Goal: Task Accomplishment & Management: Use online tool/utility

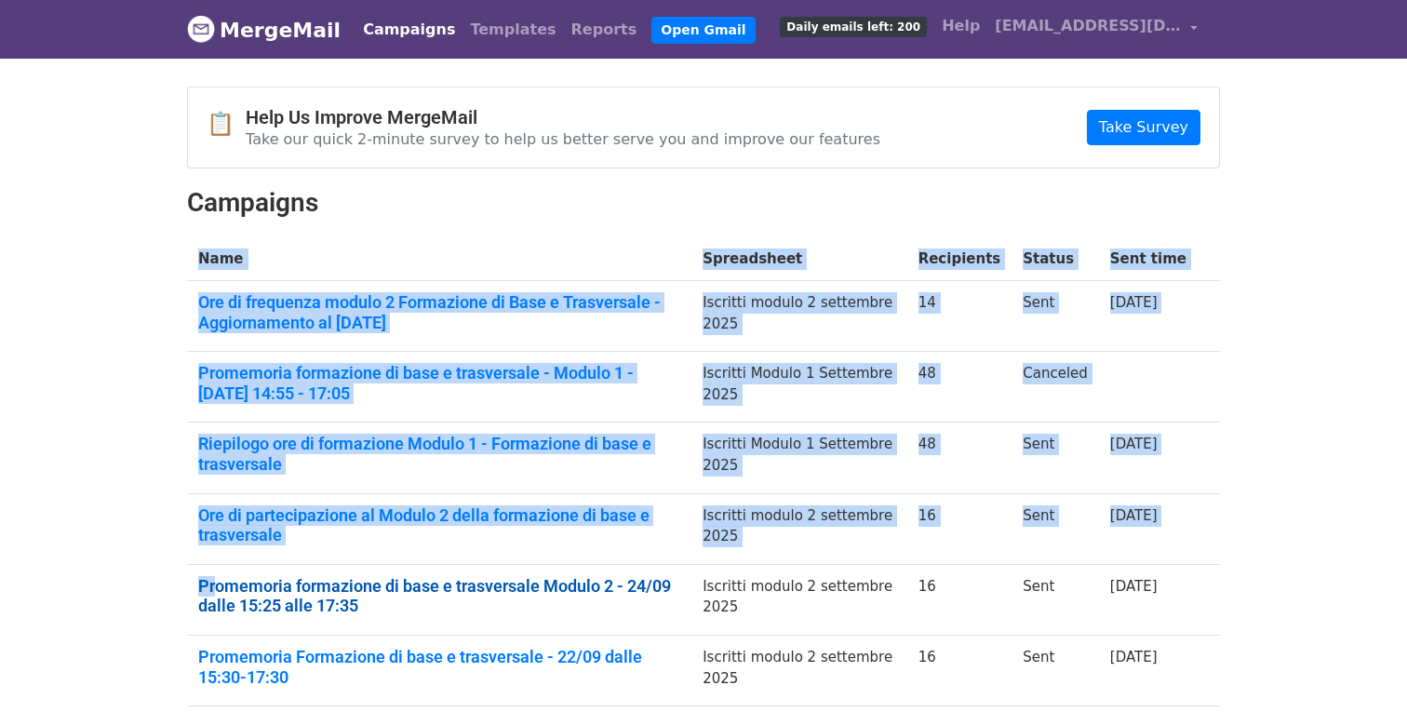
drag, startPoint x: 184, startPoint y: 587, endPoint x: 214, endPoint y: 592, distance: 30.1
click at [214, 592] on div "📋 Help Us Improve MergeMail Take our quick 2-minute survey to help us better se…" at bounding box center [703, 557] width 1061 height 940
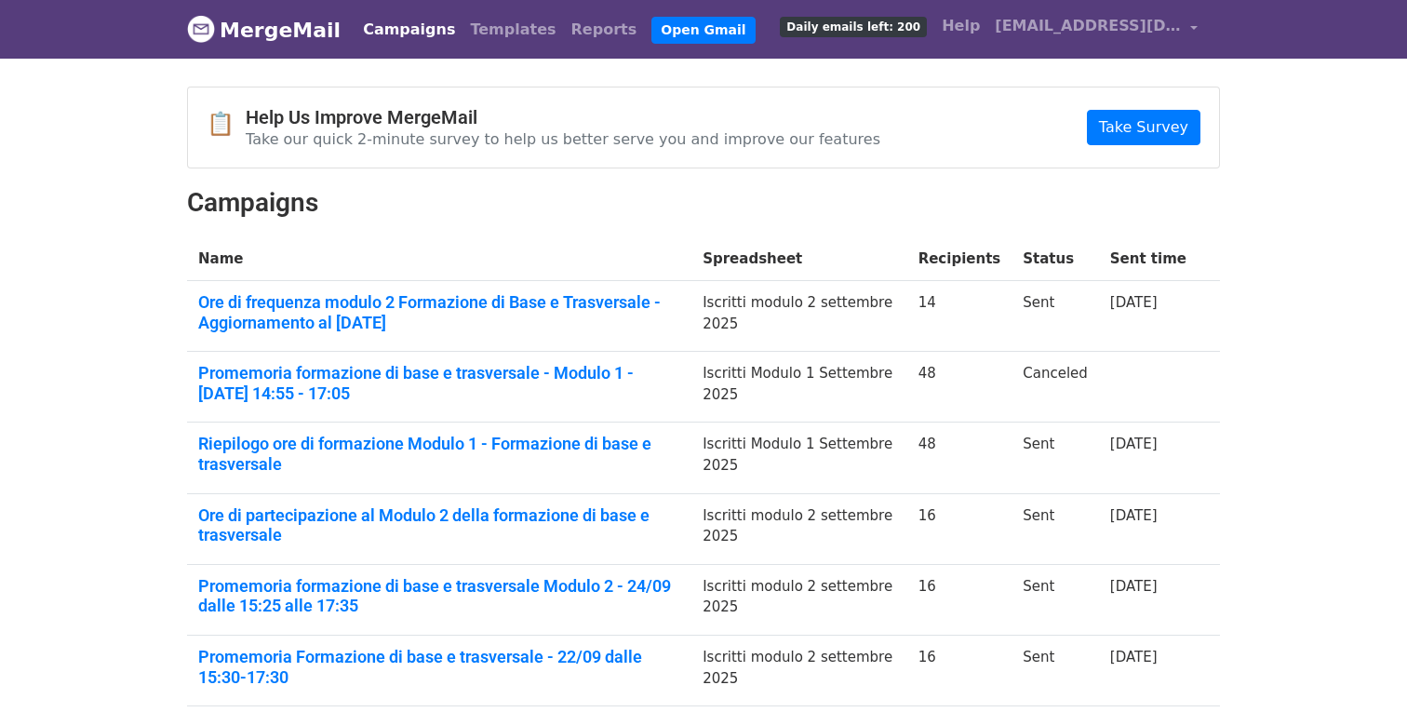
click at [315, 622] on td "Promemoria formazione di base e trasversale Modulo 2 - 24/09 dalle 15:25 alle 1…" at bounding box center [439, 599] width 505 height 71
drag, startPoint x: 186, startPoint y: 583, endPoint x: 322, endPoint y: 606, distance: 137.9
click at [322, 606] on td "Promemoria formazione di base e trasversale Modulo 2 - 24/09 dalle 15:25 alle 1…" at bounding box center [439, 599] width 505 height 71
click at [341, 588] on link "Promemoria formazione di base e trasversale Modulo 2 - 24/09 dalle 15:25 alle 1…" at bounding box center [439, 596] width 482 height 40
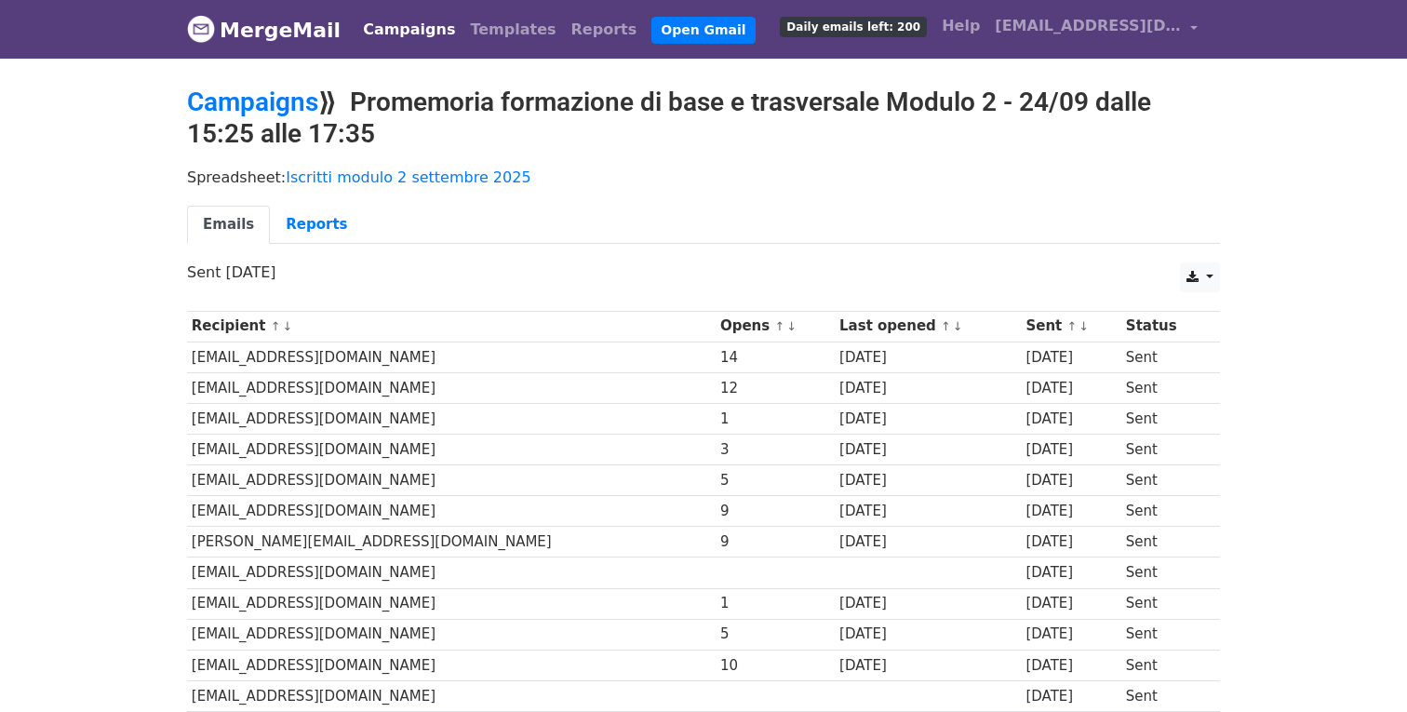
drag, startPoint x: 357, startPoint y: 101, endPoint x: 384, endPoint y: 128, distance: 37.5
click at [384, 128] on h2 "Campaigns ⟫ Promemoria formazione di base e trasversale Modulo 2 - 24/09 dalle …" at bounding box center [703, 118] width 1033 height 62
copy h2 "Promemoria formazione di base e trasversale Modulo 2 - 24/09 dalle 15:25 alle 1…"
click at [238, 30] on link "MergeMail" at bounding box center [264, 29] width 154 height 39
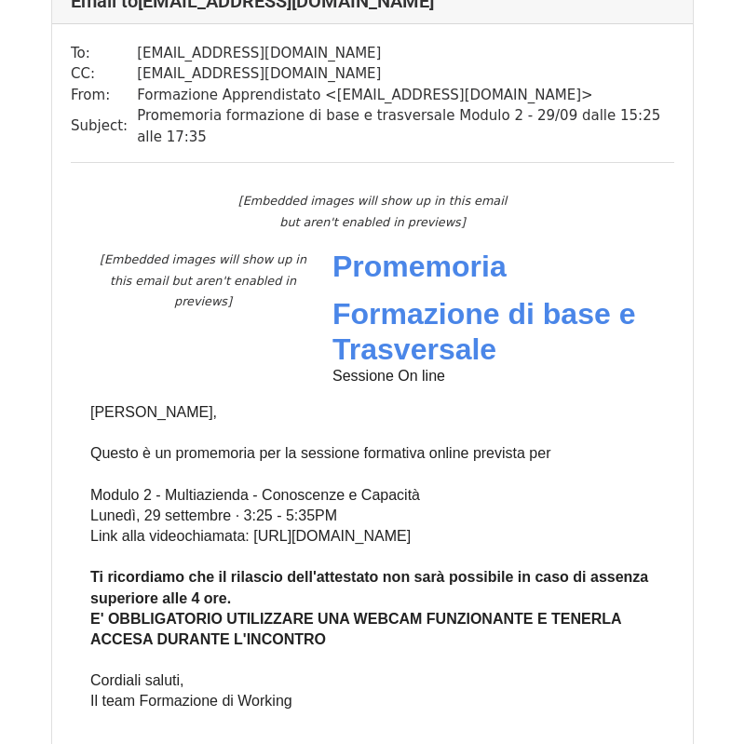
scroll to position [3856, 0]
